Goal: Navigation & Orientation: Find specific page/section

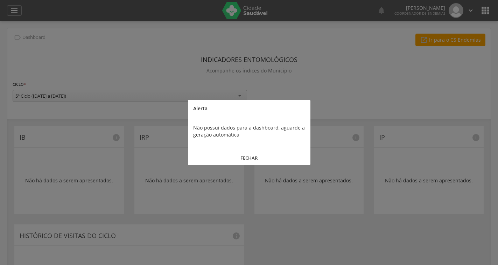
click at [248, 158] on button "FECHAR" at bounding box center [249, 158] width 123 height 15
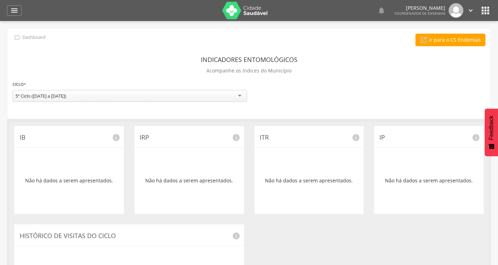
click at [256, 11] on img at bounding box center [245, 11] width 46 height 18
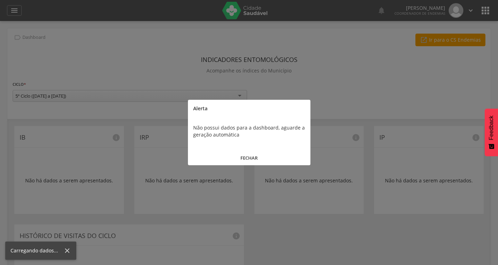
click at [251, 153] on button "FECHAR" at bounding box center [249, 158] width 123 height 15
click at [251, 153] on div "ITR info Não há dados a serem apresentados." at bounding box center [309, 170] width 120 height 88
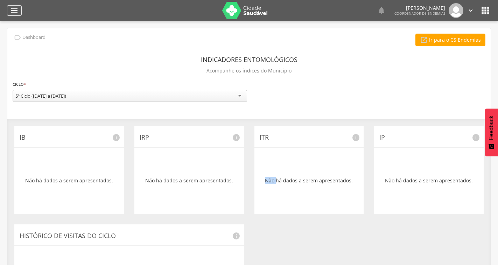
click at [15, 13] on icon "" at bounding box center [14, 10] width 8 height 8
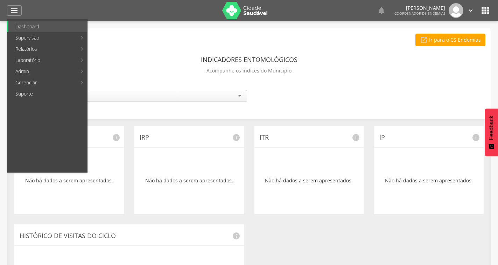
click at [303, 42] on div " Ir para o CS Endemias" at bounding box center [249, 40] width 473 height 13
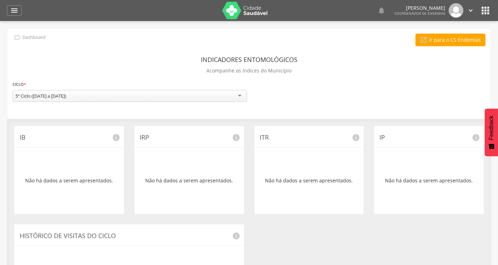
click at [486, 10] on icon "" at bounding box center [485, 10] width 11 height 11
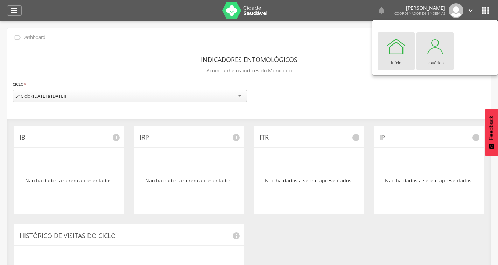
click at [441, 58] on div "Usuários" at bounding box center [436, 62] width 18 height 10
